Goal: Task Accomplishment & Management: Complete application form

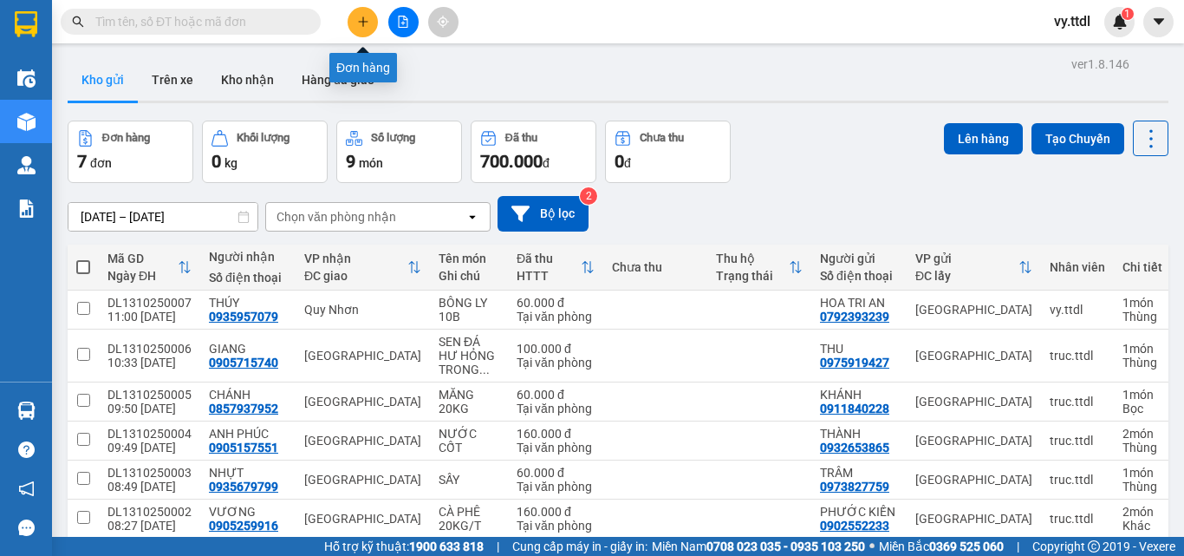
click at [362, 21] on icon "plus" at bounding box center [363, 22] width 12 height 12
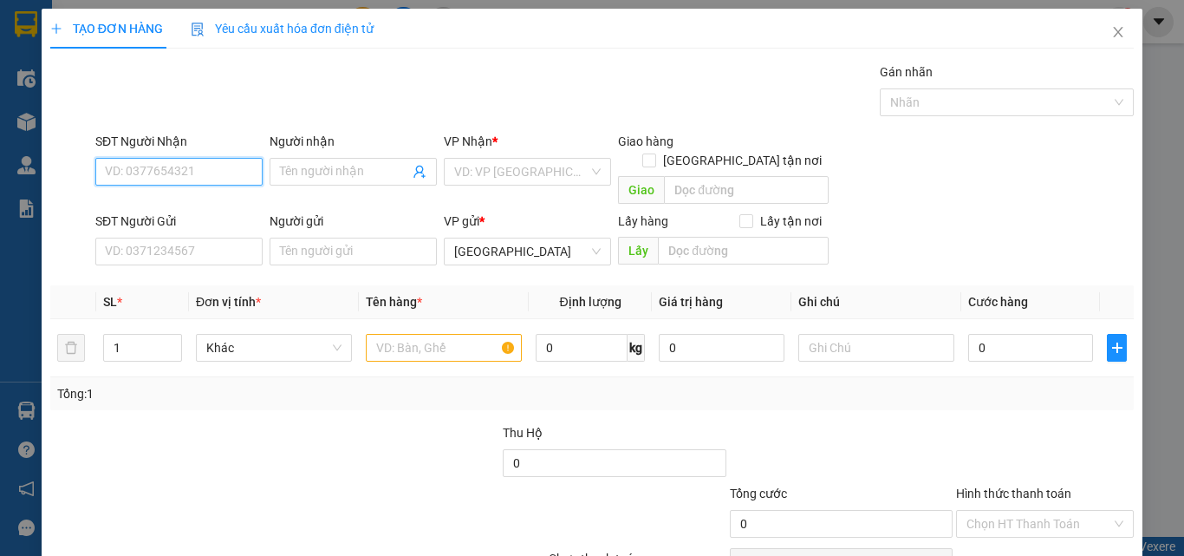
drag, startPoint x: 205, startPoint y: 162, endPoint x: 233, endPoint y: 176, distance: 31.8
click at [218, 166] on input "SĐT Người Nhận" at bounding box center [178, 172] width 167 height 28
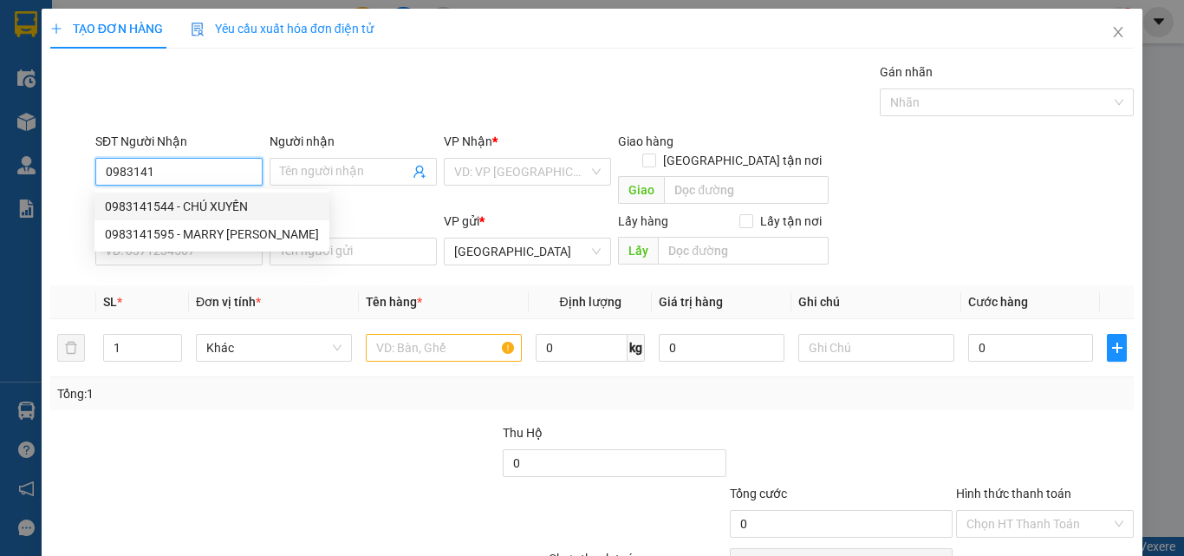
click at [239, 209] on div "0983141544 - CHÚ XUYẾN" at bounding box center [212, 206] width 214 height 19
type input "0983141544"
type input "CHÚ XUYẾN"
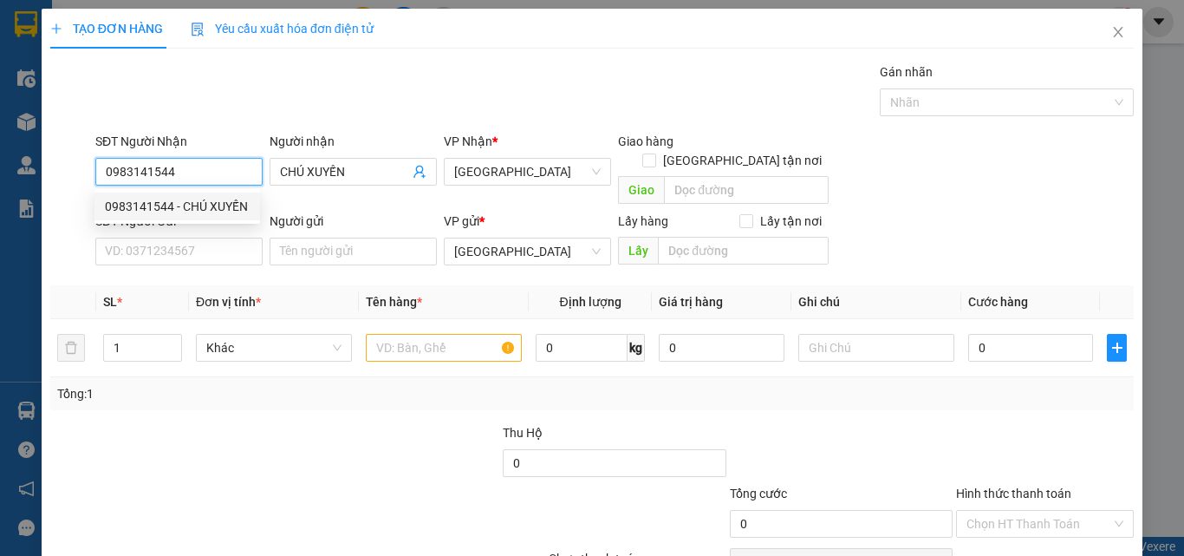
type input "50.000"
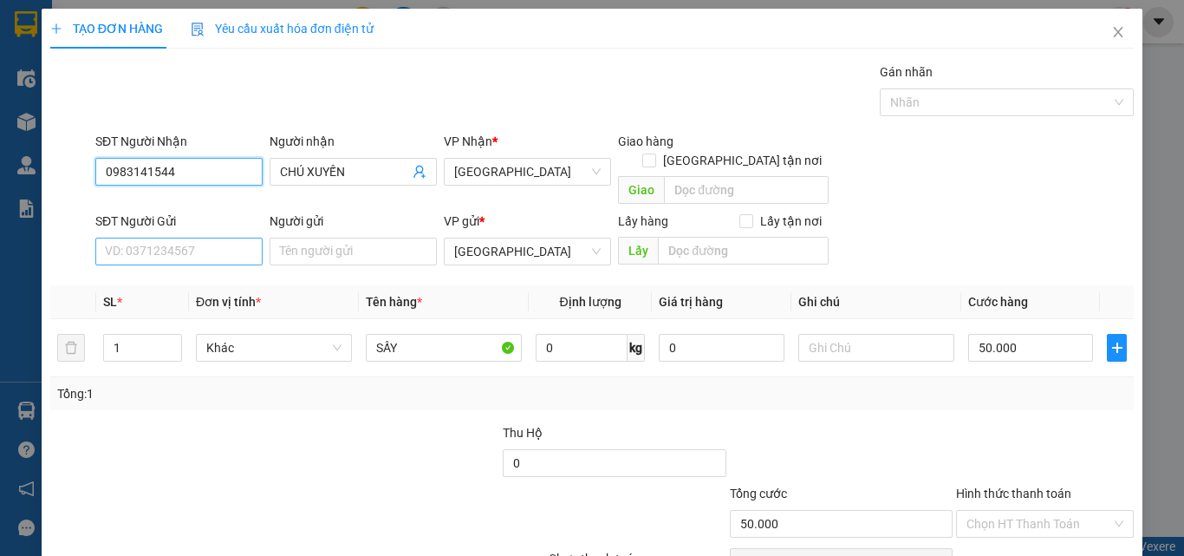
type input "0983141544"
click at [225, 238] on input "SĐT Người Gửi" at bounding box center [178, 252] width 167 height 28
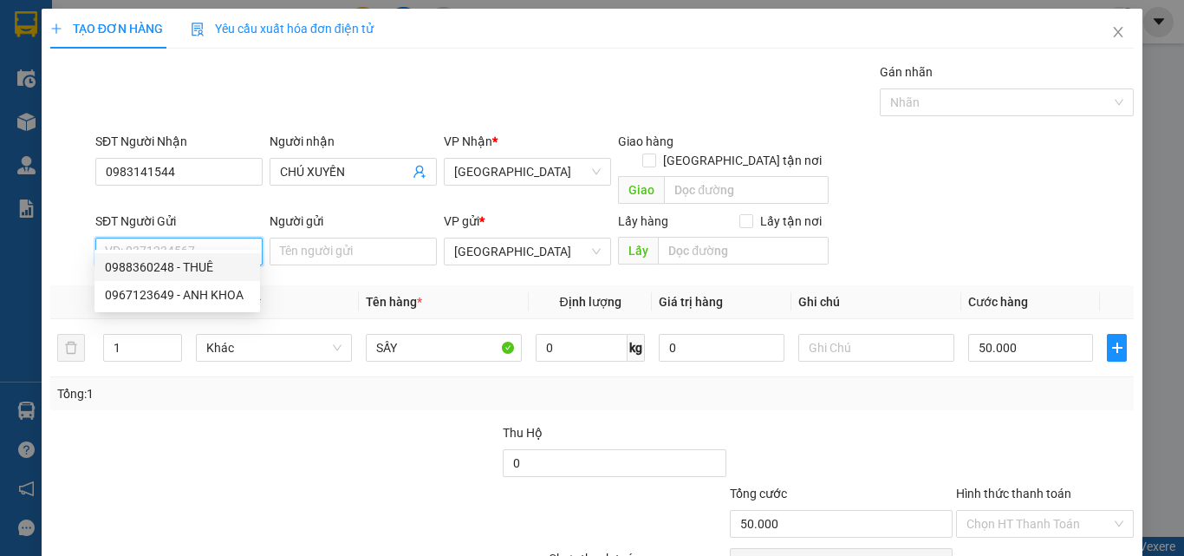
click at [222, 264] on div "0988360248 - THUÊ" at bounding box center [177, 266] width 145 height 19
type input "0988360248"
type input "THUÊ"
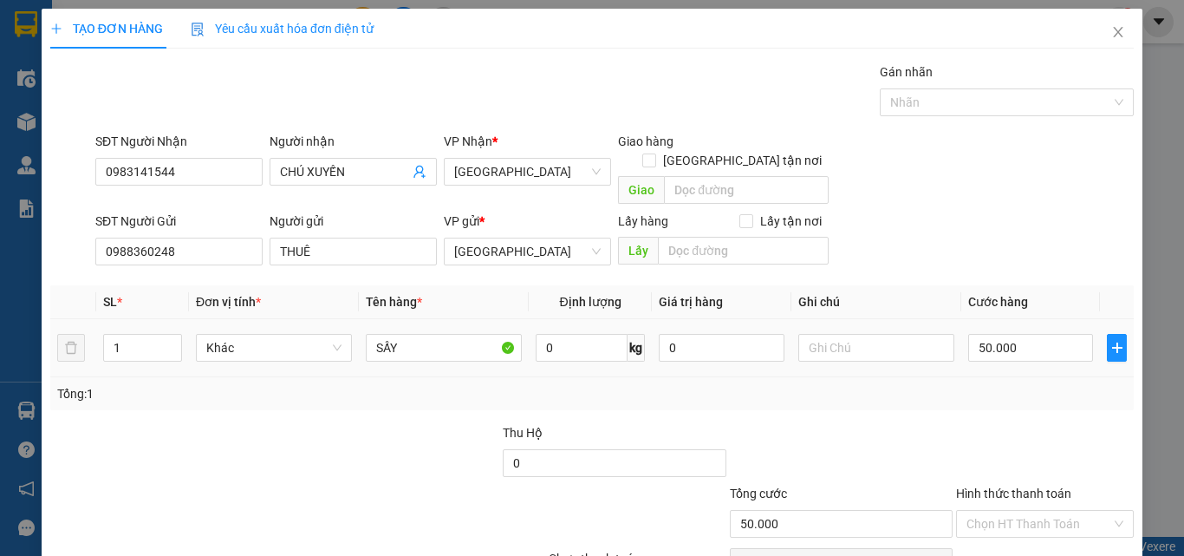
click at [240, 330] on div "Khác" at bounding box center [274, 347] width 156 height 35
click at [244, 335] on span "Khác" at bounding box center [273, 348] width 135 height 26
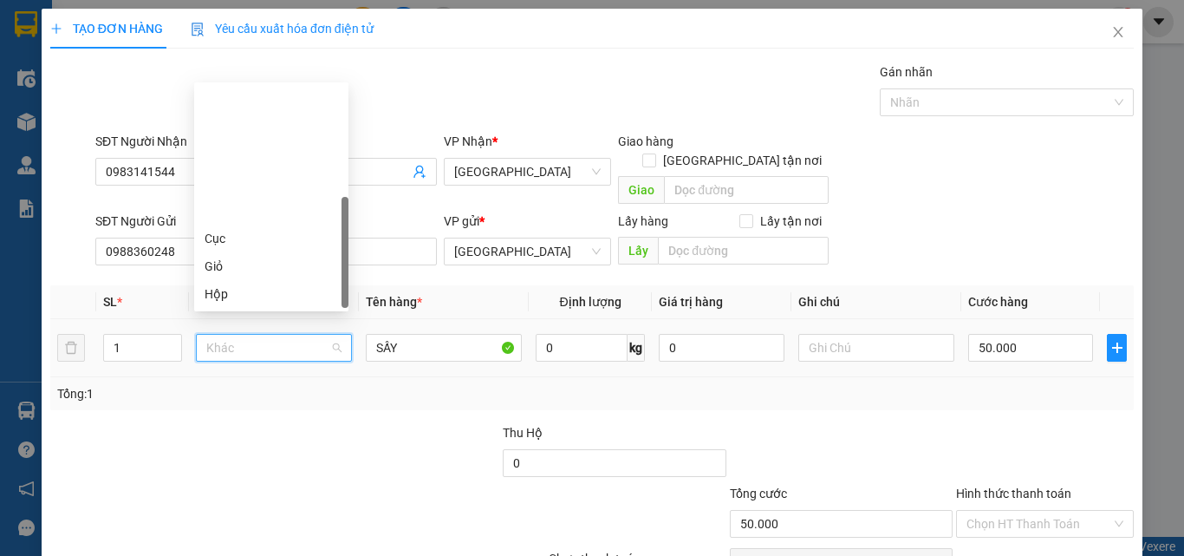
scroll to position [166, 0]
type input "t"
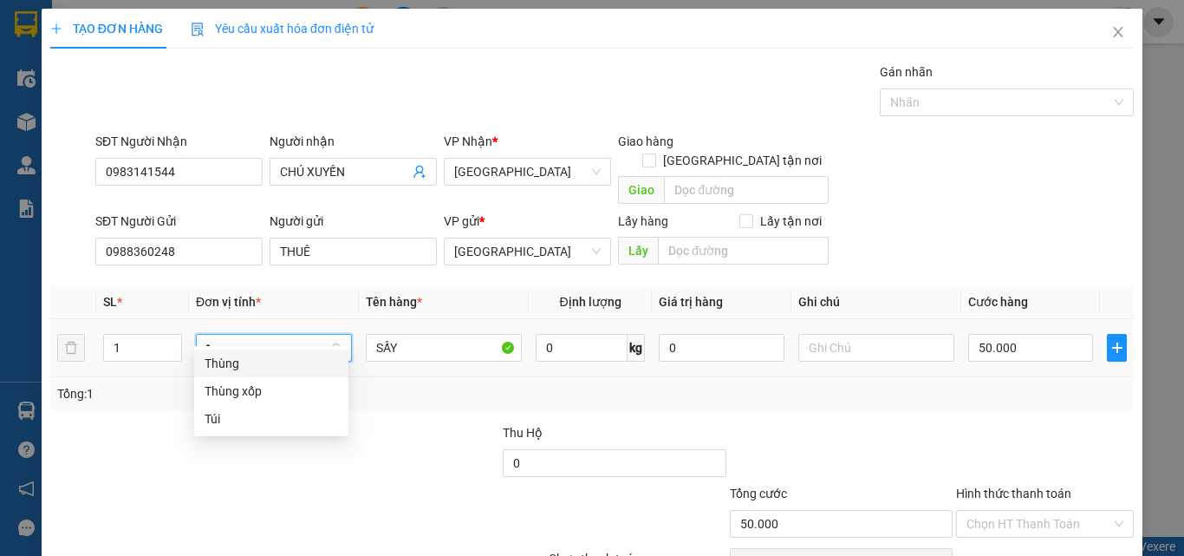
scroll to position [0, 0]
click at [253, 362] on div "Thùng" at bounding box center [272, 363] width 134 height 19
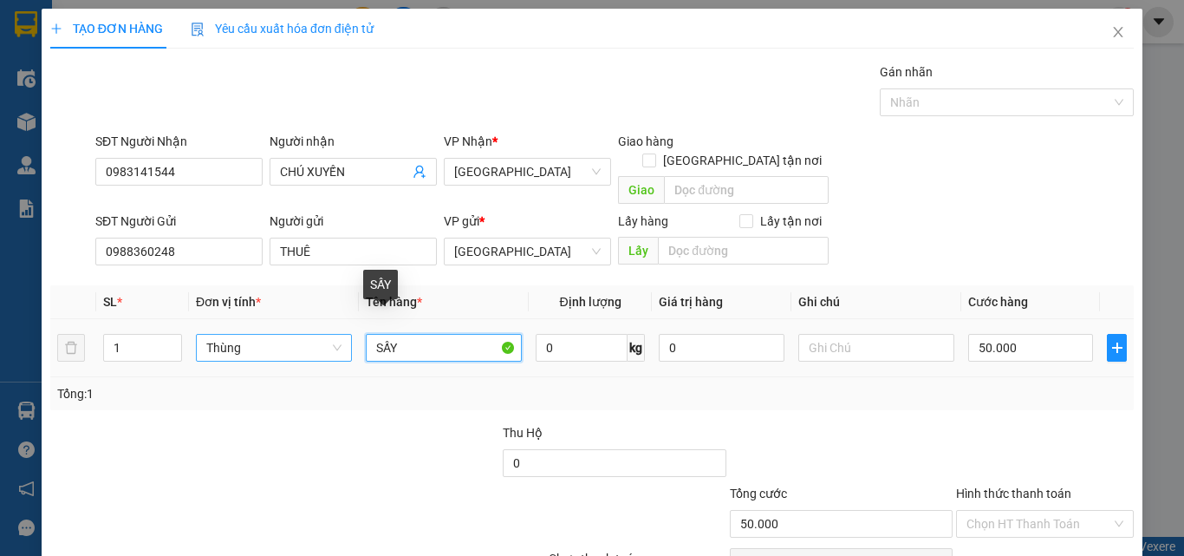
drag, startPoint x: 439, startPoint y: 337, endPoint x: 297, endPoint y: 315, distance: 143.1
click at [297, 319] on tr "1 Thùng SẤY 0 kg 0 50.000" at bounding box center [592, 348] width 1084 height 58
type input "0"
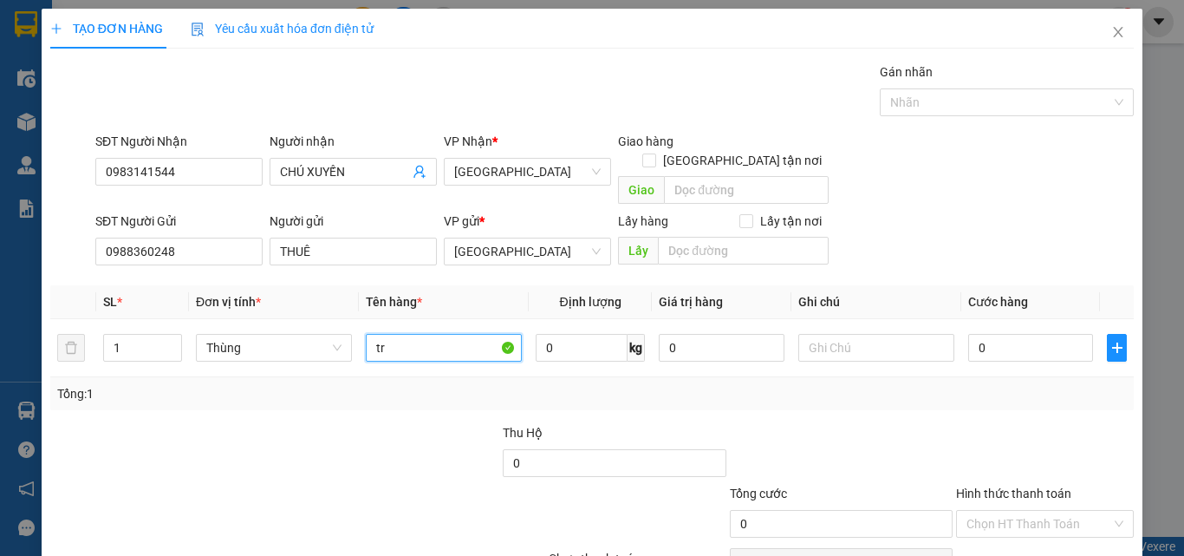
type input "t"
type input "TRÀ + HỒNG"
click at [577, 334] on input "0" at bounding box center [582, 348] width 92 height 28
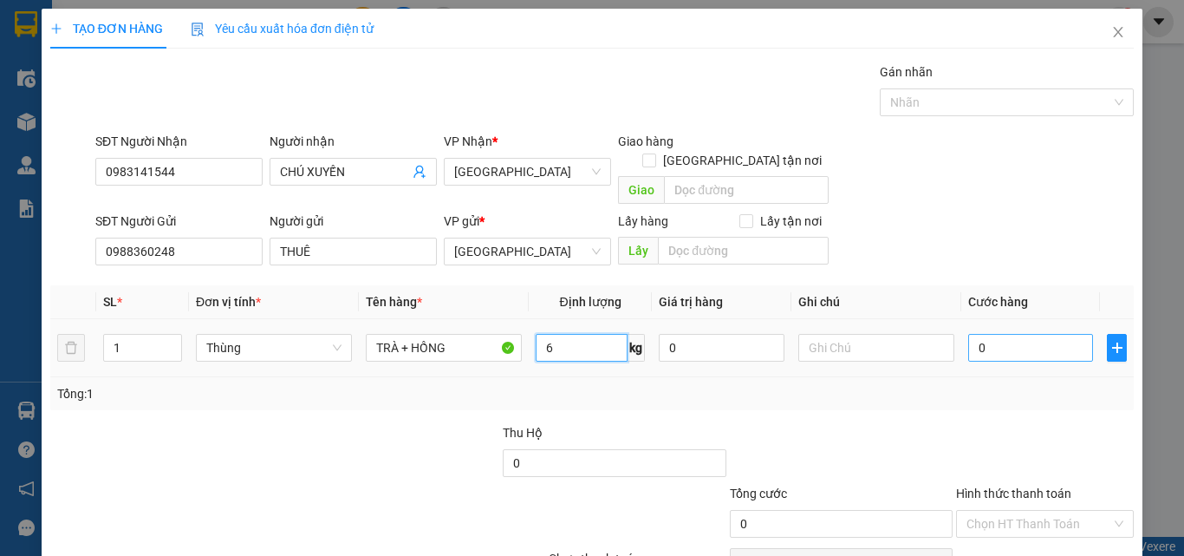
type input "6"
click at [1066, 334] on input "0" at bounding box center [1030, 348] width 125 height 28
type input "5"
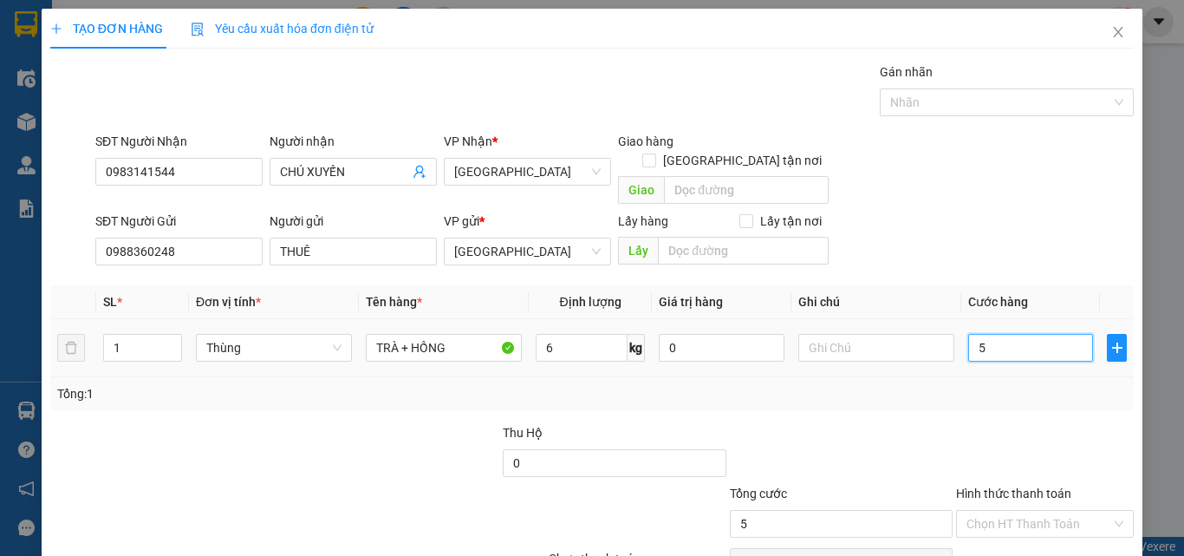
type input "50"
type input "50.000"
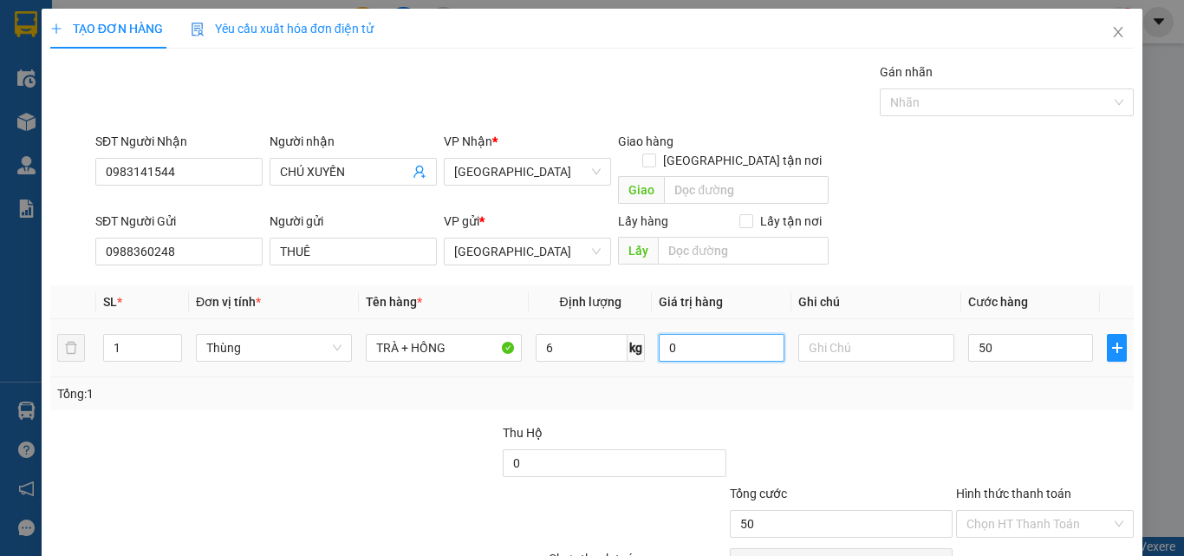
type input "50.000"
click at [741, 334] on input "0" at bounding box center [721, 348] width 125 height 28
click at [1054, 423] on div at bounding box center [1044, 453] width 181 height 61
type input "3.000.000"
type input "0"
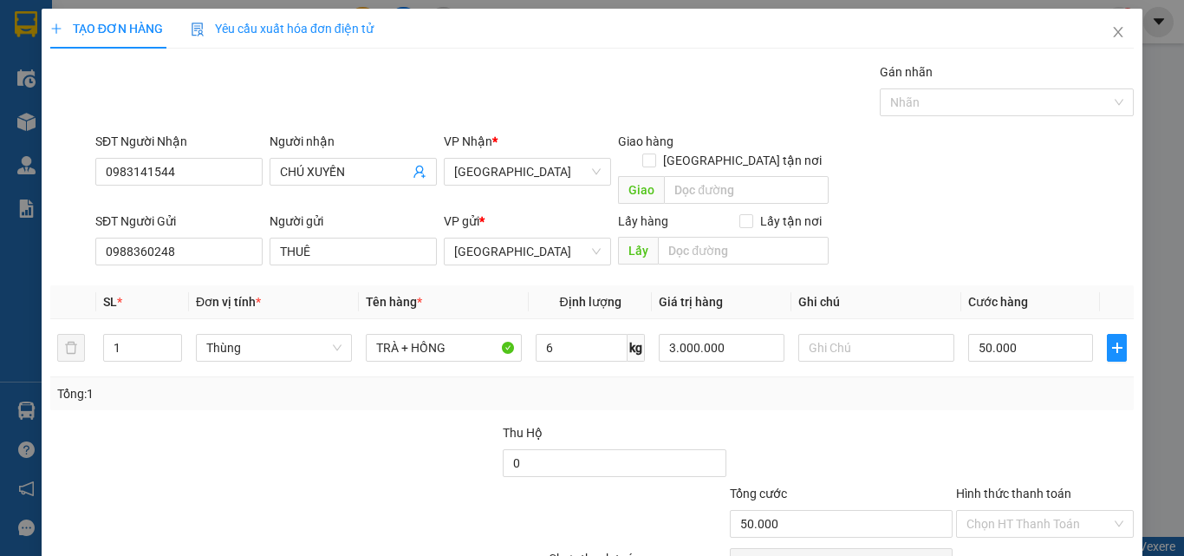
type input "0"
click at [1052, 319] on td "0" at bounding box center [1030, 348] width 139 height 58
type input "5"
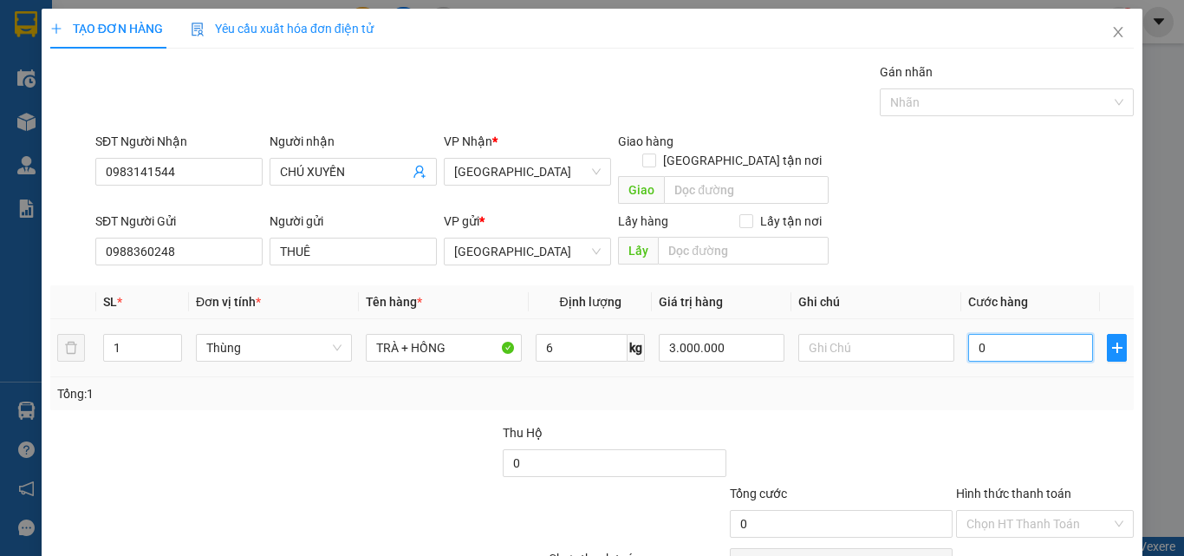
type input "5"
type input "50"
type input "50.000"
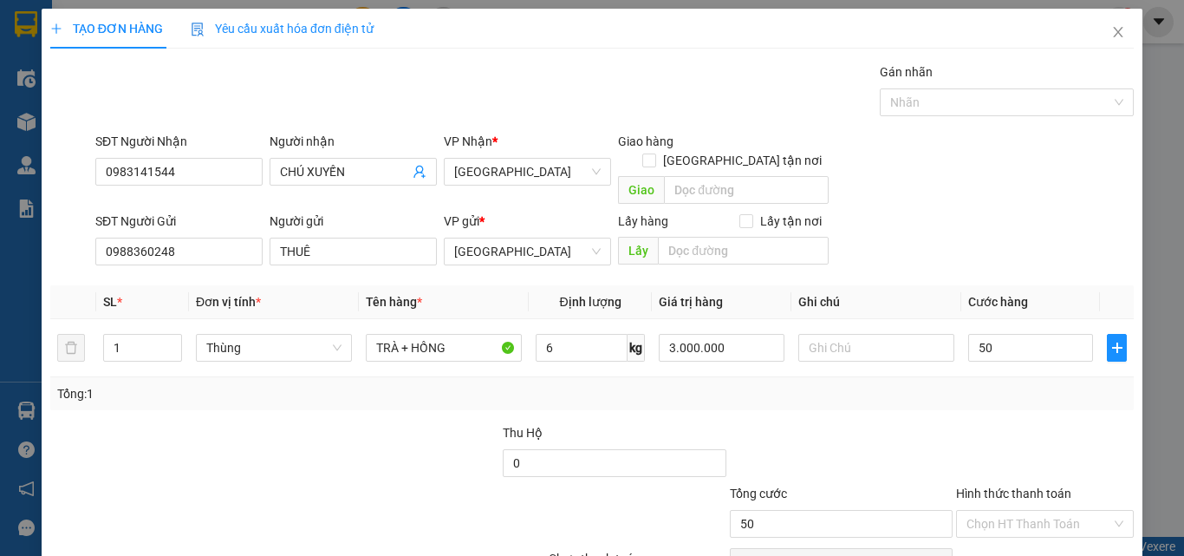
type input "50.000"
click at [916, 396] on div "Transit Pickup Surcharge Ids Transit Deliver Surcharge Ids Transit Deliver Surc…" at bounding box center [592, 340] width 1084 height 557
click at [1007, 401] on div "Transit Pickup Surcharge Ids Transit Deliver Surcharge Ids Transit Deliver Surc…" at bounding box center [592, 340] width 1084 height 557
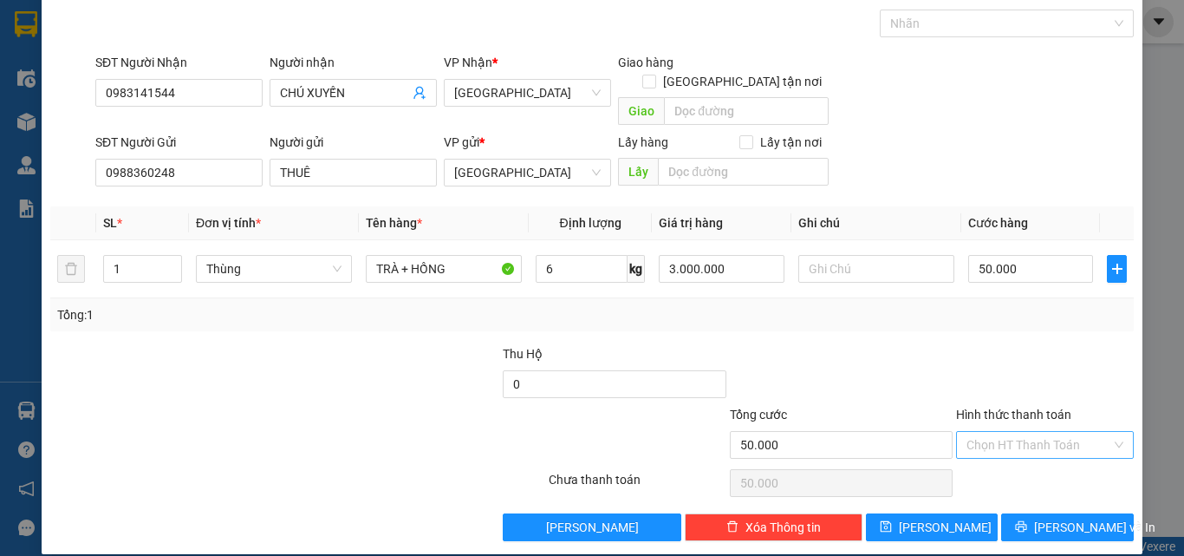
click at [1044, 432] on input "Hình thức thanh toán" at bounding box center [1039, 445] width 145 height 26
click at [1051, 464] on div "Tại văn phòng" at bounding box center [1034, 460] width 155 height 19
type input "0"
click at [987, 366] on div at bounding box center [1044, 374] width 181 height 61
click at [1067, 518] on span "Lưu và In" at bounding box center [1094, 527] width 121 height 19
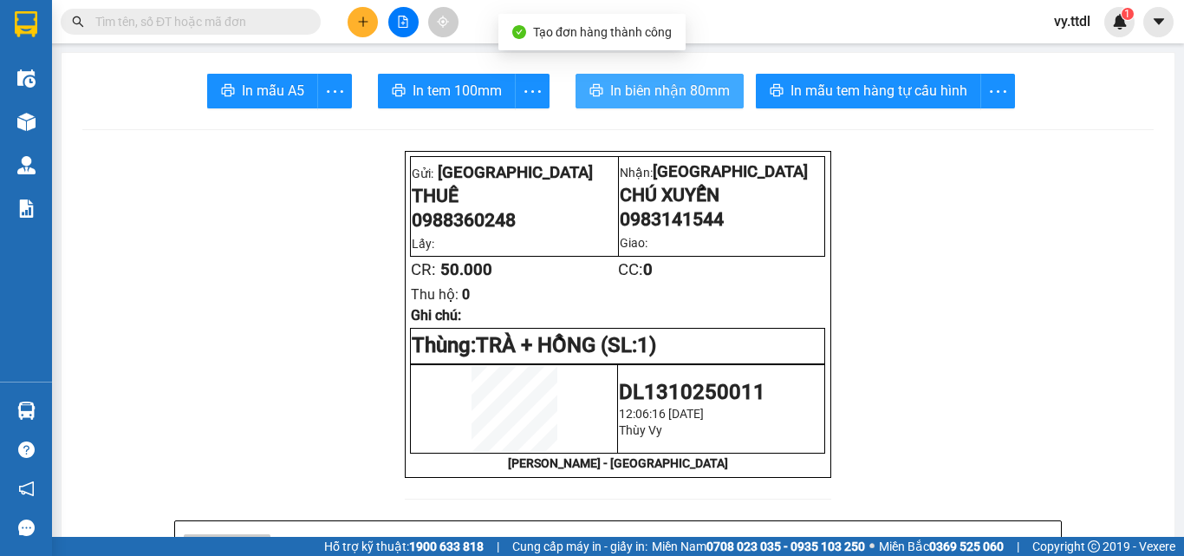
click at [610, 89] on span "In biên nhận 80mm" at bounding box center [670, 91] width 120 height 22
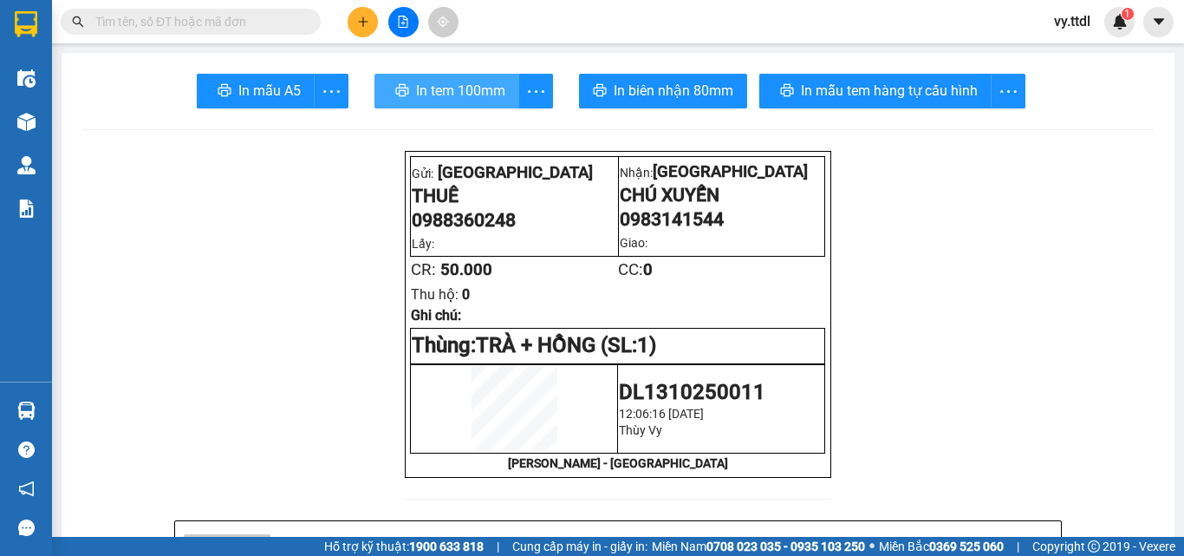
drag, startPoint x: 459, startPoint y: 90, endPoint x: 442, endPoint y: 119, distance: 33.0
click at [459, 90] on span "In tem 100mm" at bounding box center [460, 91] width 89 height 22
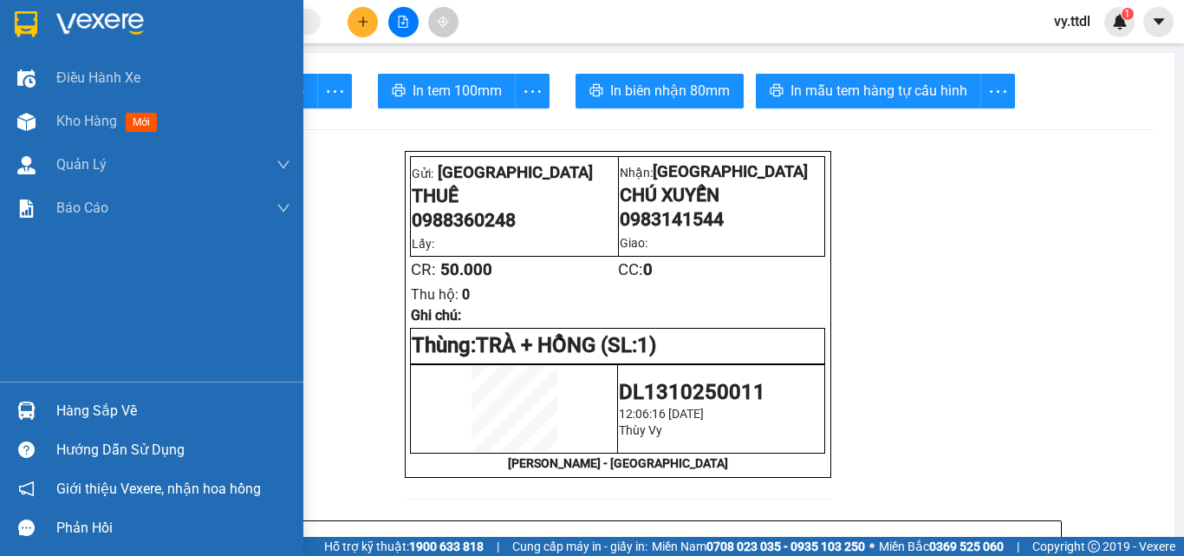
click at [22, 12] on img at bounding box center [26, 24] width 23 height 26
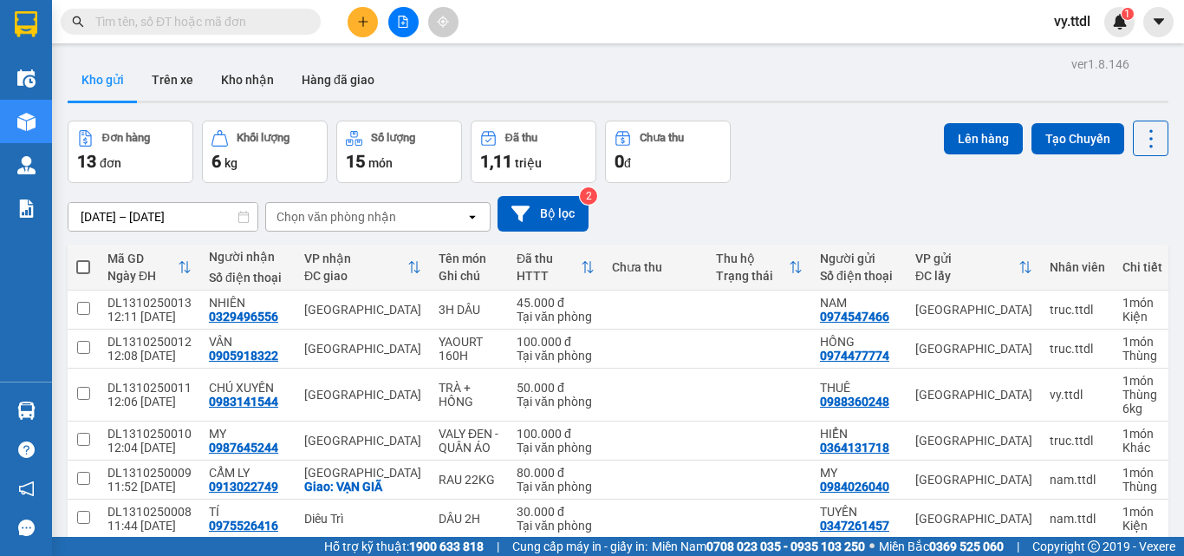
scroll to position [264, 0]
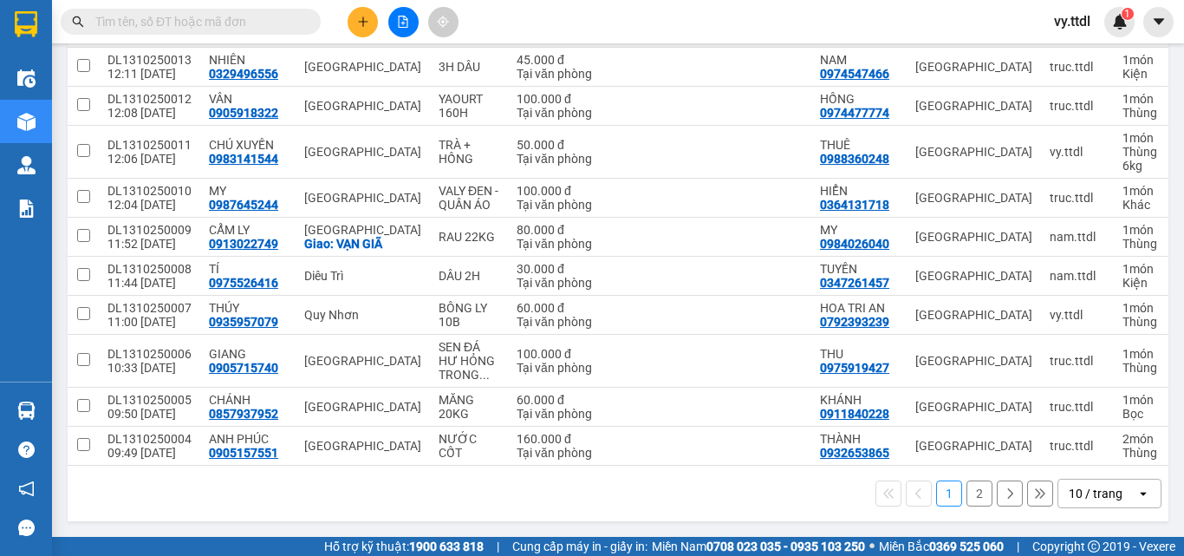
click at [1100, 495] on div "10 / trang" at bounding box center [1096, 493] width 54 height 17
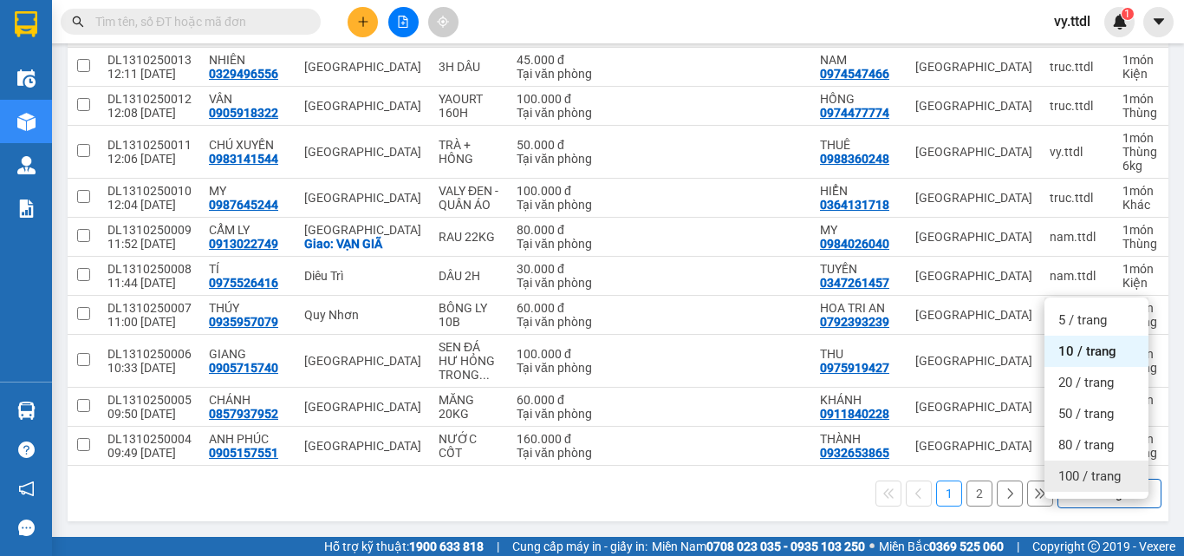
click at [1099, 467] on span "100 / trang" at bounding box center [1090, 475] width 62 height 17
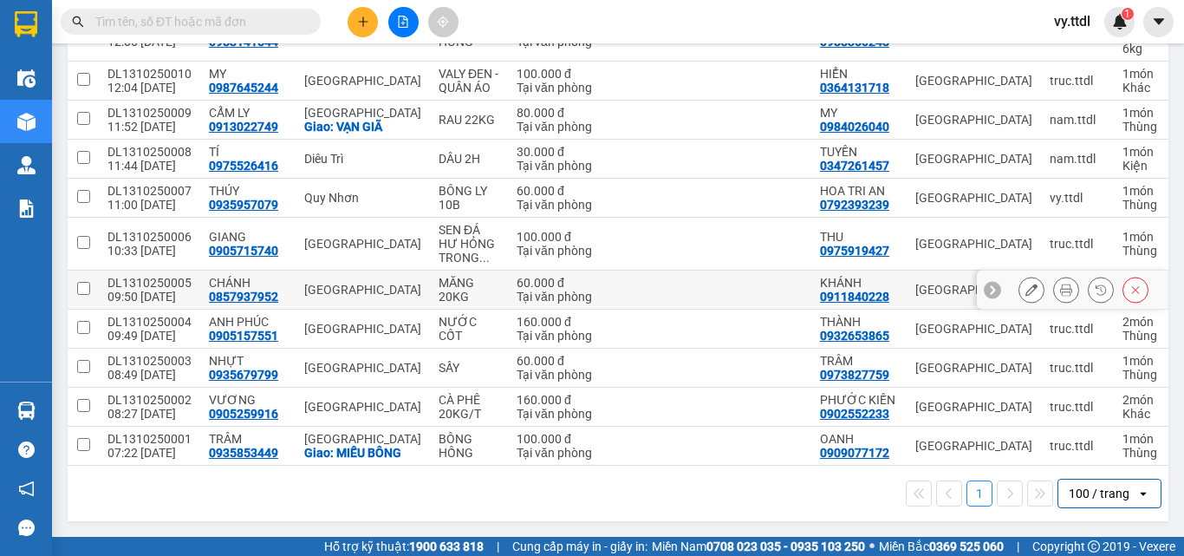
scroll to position [34, 0]
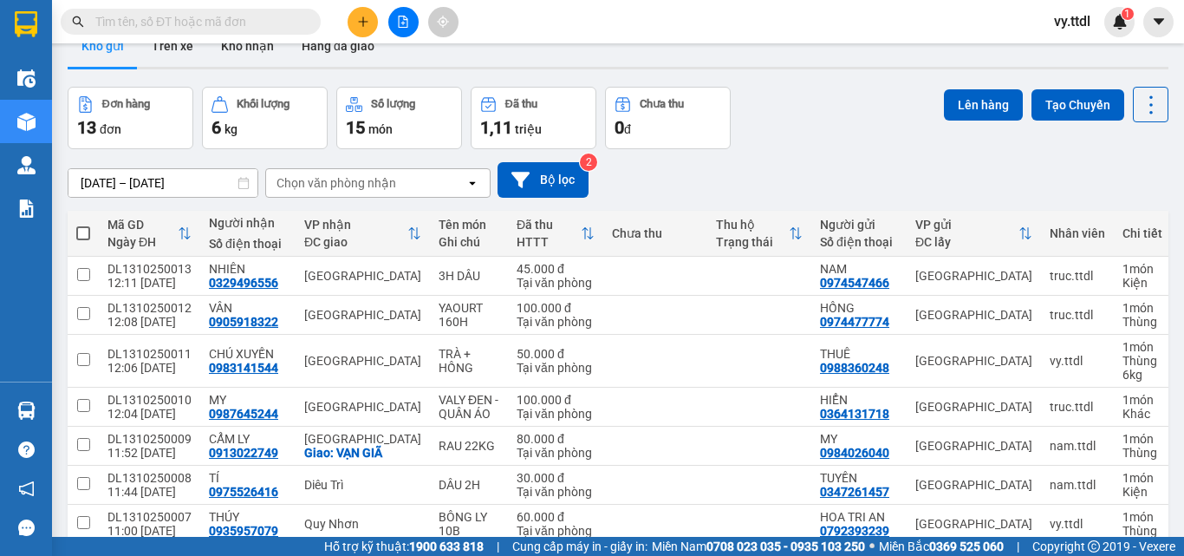
click at [821, 152] on div "07/10/2025 – 13/10/2025 Press the down arrow key to interact with the calendar …" at bounding box center [618, 180] width 1101 height 62
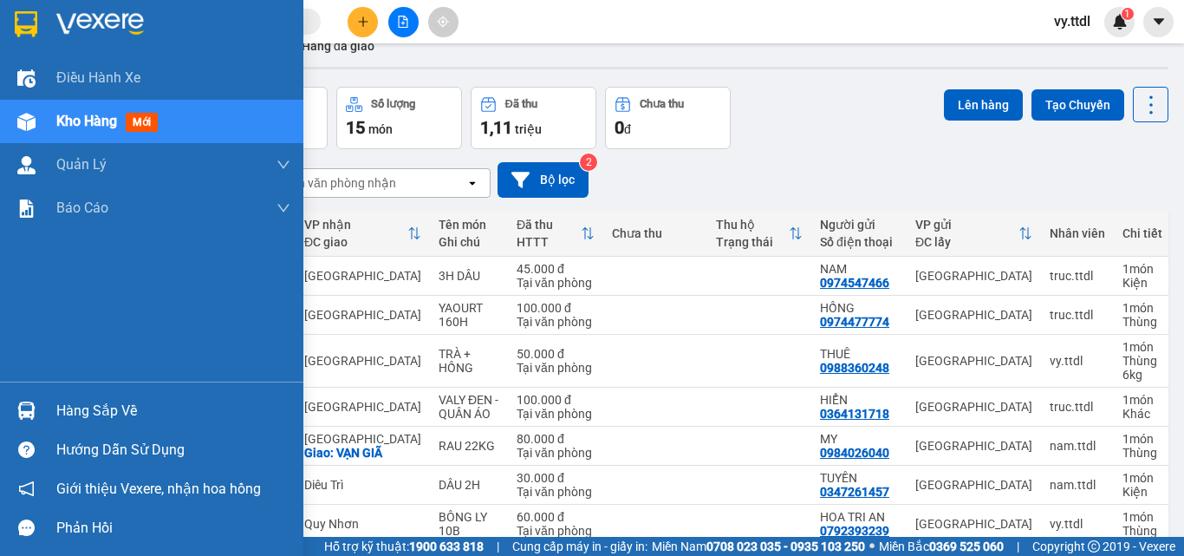
click at [29, 29] on img at bounding box center [26, 24] width 23 height 26
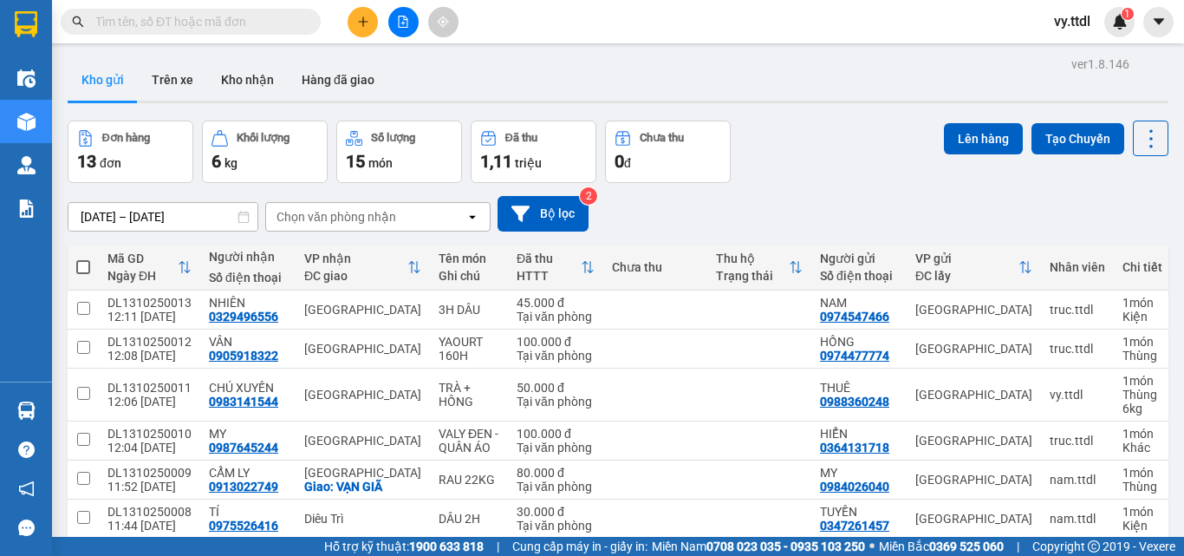
click at [779, 200] on div "07/10/2025 – 13/10/2025 Press the down arrow key to interact with the calendar …" at bounding box center [618, 214] width 1101 height 36
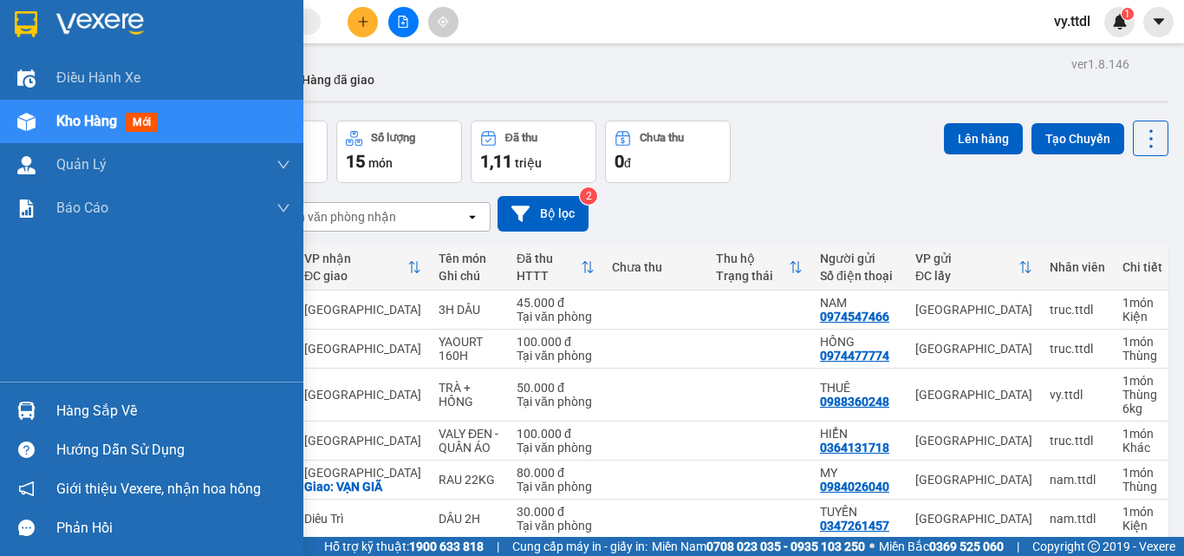
click at [16, 29] on img at bounding box center [26, 24] width 23 height 26
